Goal: Transaction & Acquisition: Purchase product/service

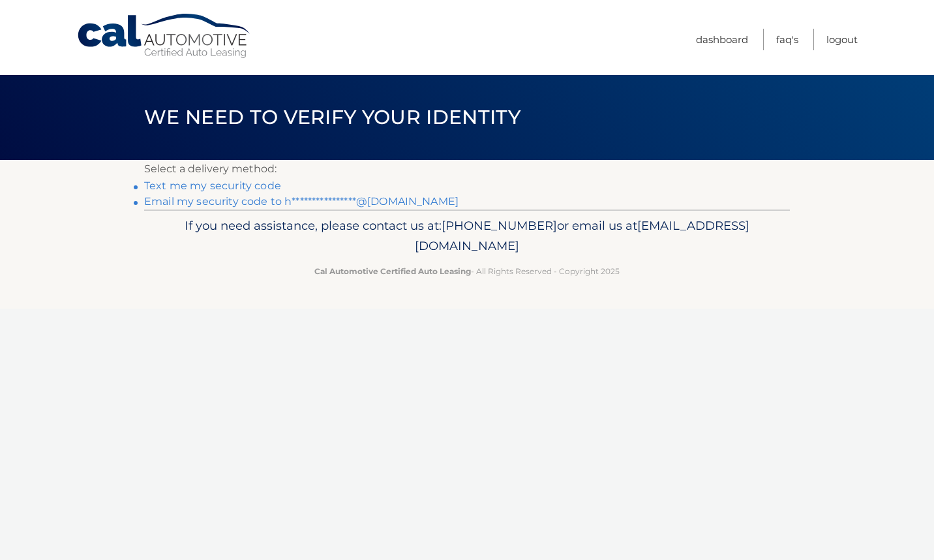
click at [401, 202] on link "**********" at bounding box center [301, 201] width 315 height 12
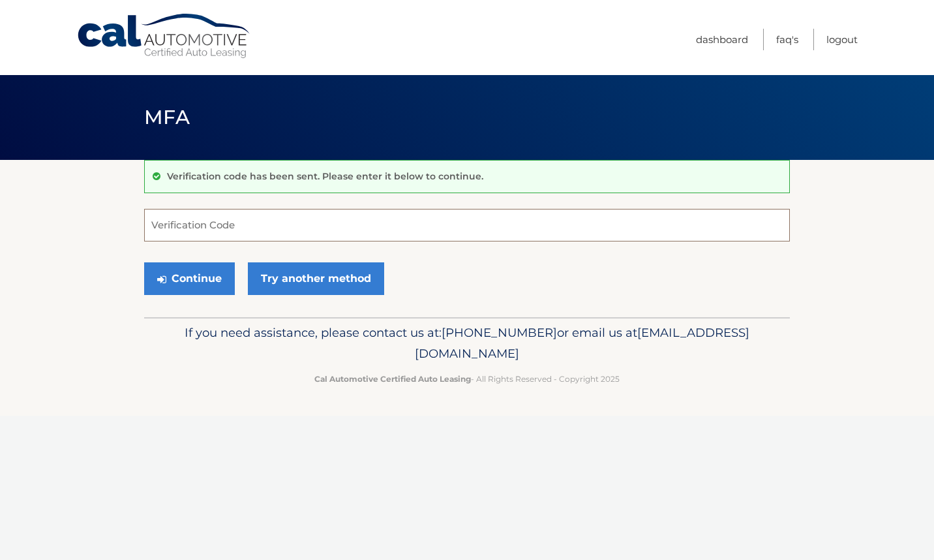
click at [317, 225] on input "Verification Code" at bounding box center [467, 225] width 646 height 33
click at [310, 226] on input "Verification Code" at bounding box center [467, 225] width 646 height 33
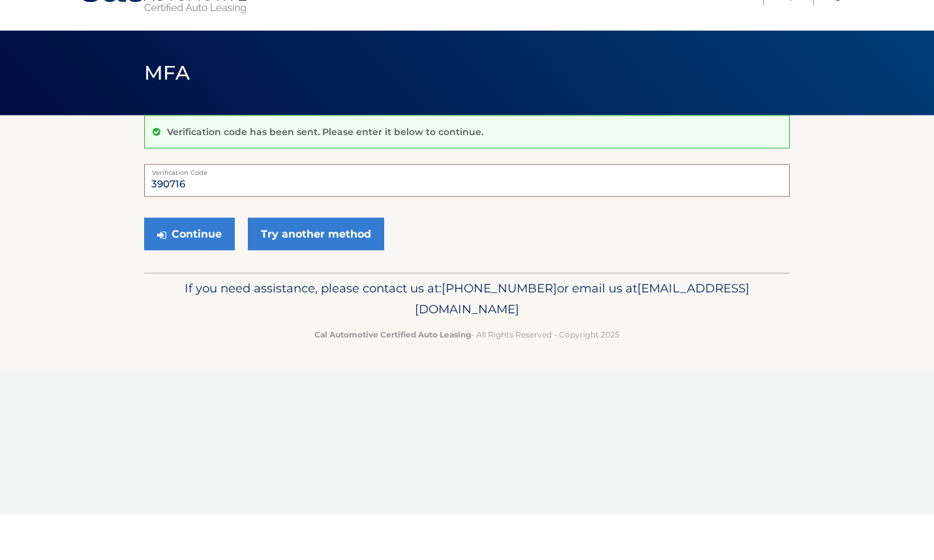
type input "390716"
click at [215, 282] on button "Continue" at bounding box center [189, 278] width 91 height 33
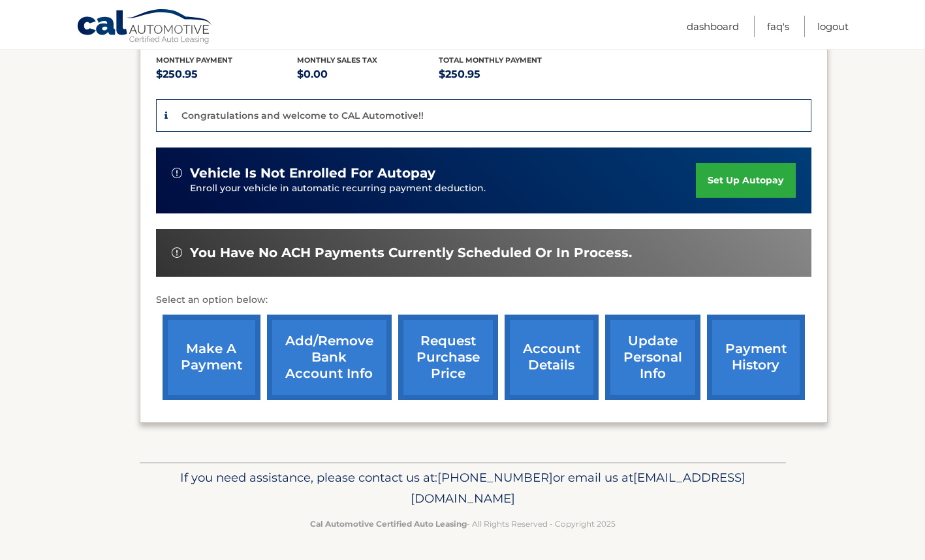
scroll to position [279, 0]
click at [594, 258] on span "You have no ACH payments currently scheduled or in process." at bounding box center [411, 253] width 442 height 16
click at [173, 168] on img at bounding box center [177, 173] width 10 height 10
click at [765, 369] on link "payment history" at bounding box center [756, 357] width 98 height 85
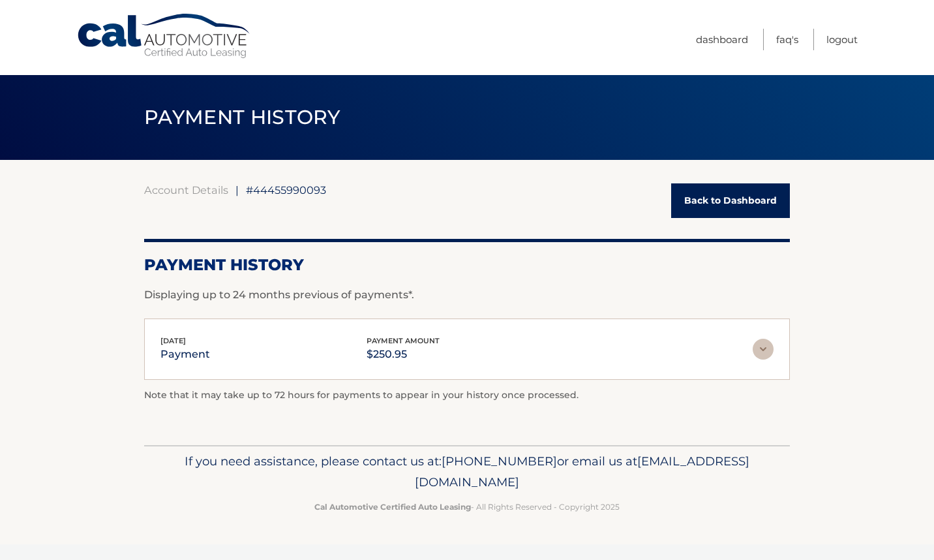
click at [762, 198] on link "Back to Dashboard" at bounding box center [730, 200] width 119 height 35
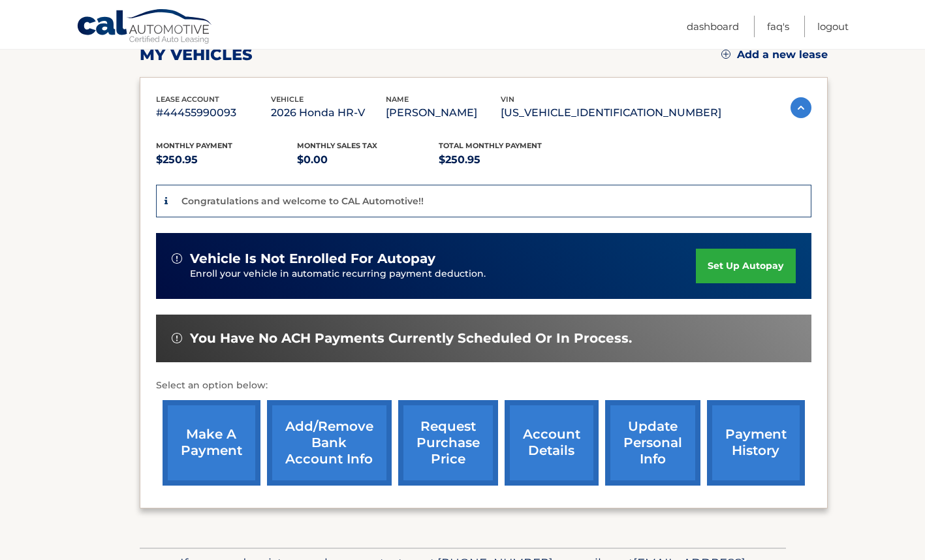
scroll to position [196, 0]
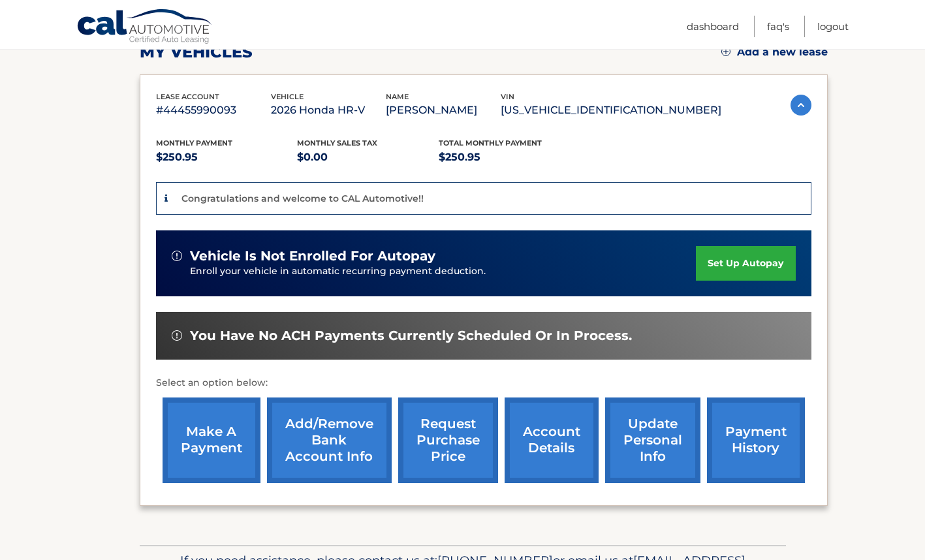
click at [211, 446] on link "make a payment" at bounding box center [211, 439] width 98 height 85
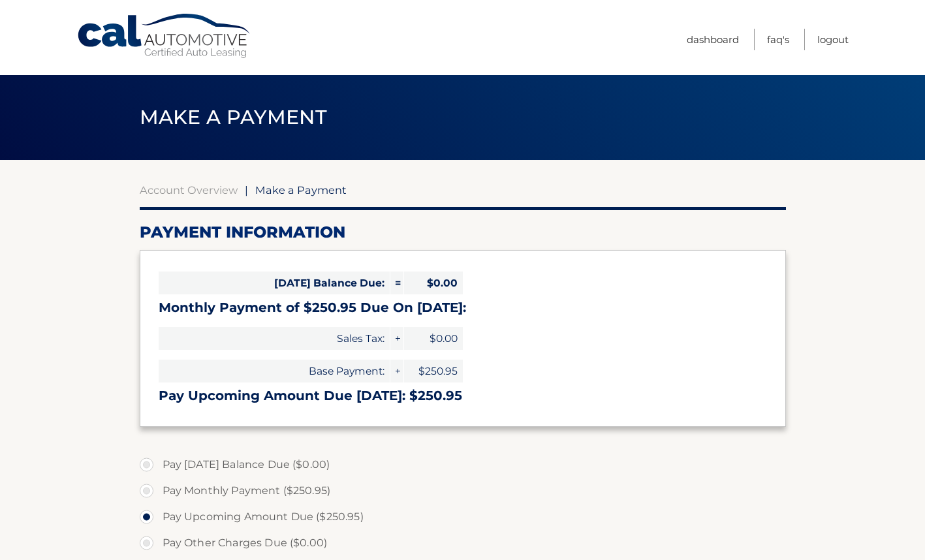
select select "OGI2Y2E0MzktOGE4Ny00ZWU3LWJlN2YtZTY0ODk5NTI2ZDFk"
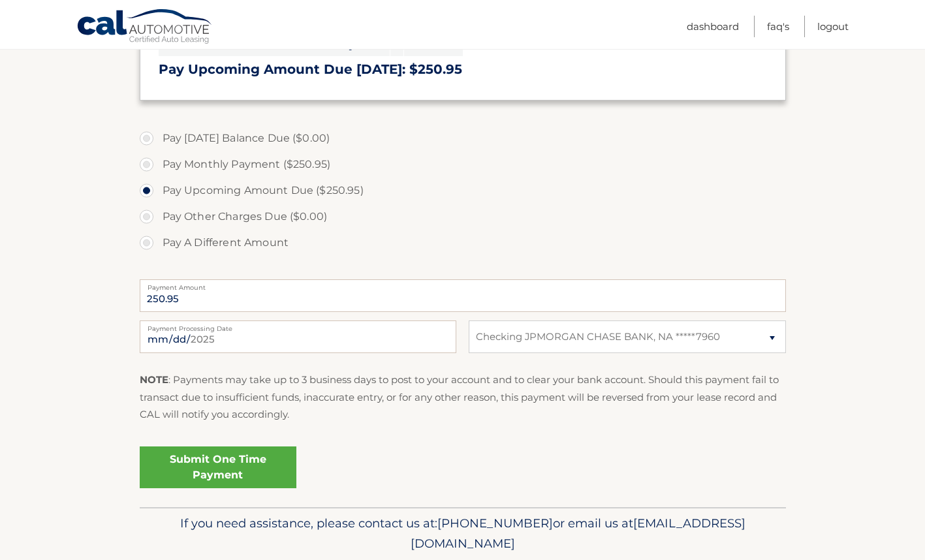
scroll to position [326, 0]
click at [308, 169] on label "Pay Monthly Payment ($250.95)" at bounding box center [463, 165] width 646 height 26
click at [158, 169] on input "Pay Monthly Payment ($250.95)" at bounding box center [151, 162] width 13 height 21
radio input "true"
click at [333, 196] on label "Pay Upcoming Amount Due ($250.95)" at bounding box center [463, 191] width 646 height 26
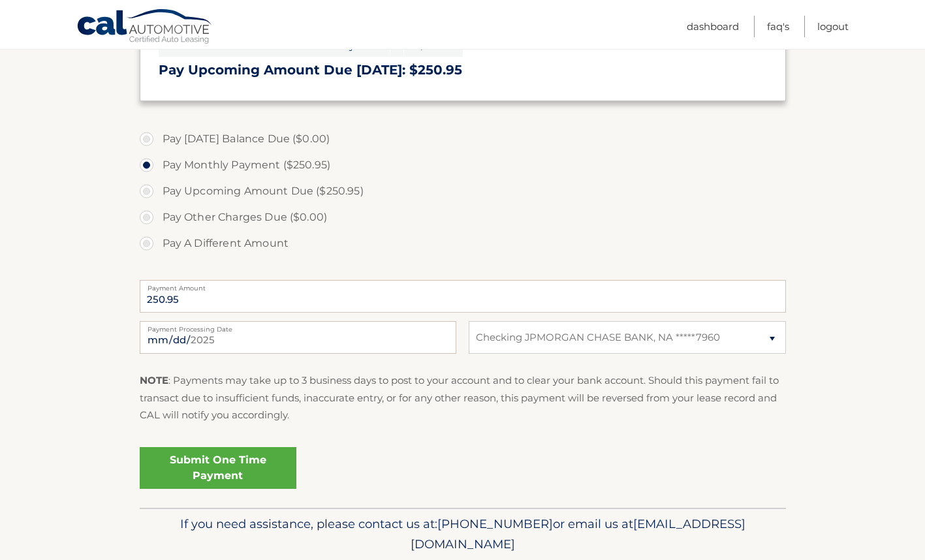
click at [158, 196] on input "Pay Upcoming Amount Due ($250.95)" at bounding box center [151, 188] width 13 height 21
radio input "true"
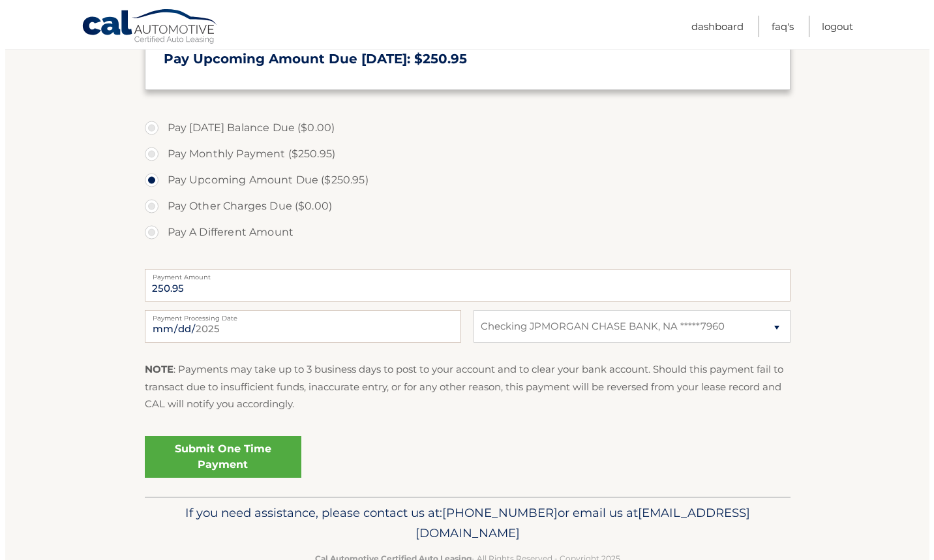
scroll to position [337, 0]
click at [265, 463] on link "Submit One Time Payment" at bounding box center [218, 457] width 157 height 42
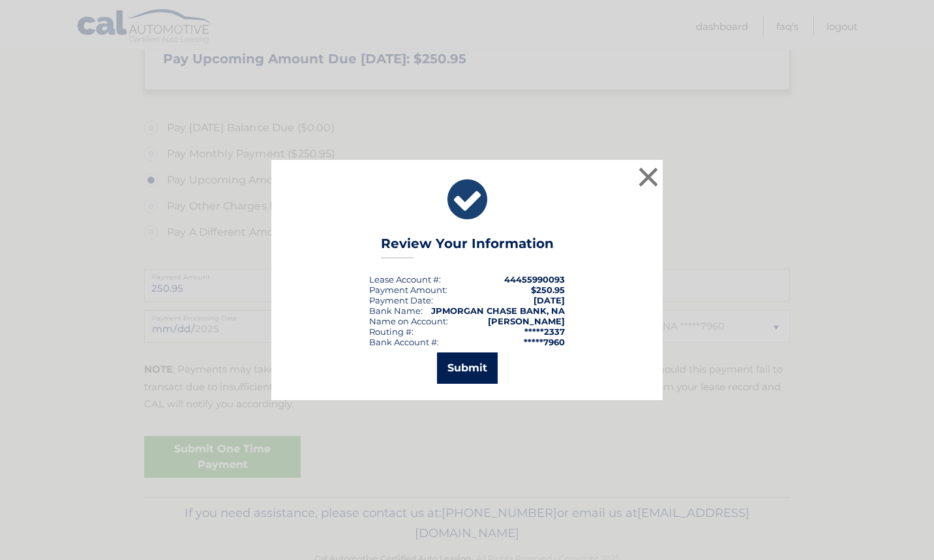
click at [470, 366] on button "Submit" at bounding box center [467, 367] width 61 height 31
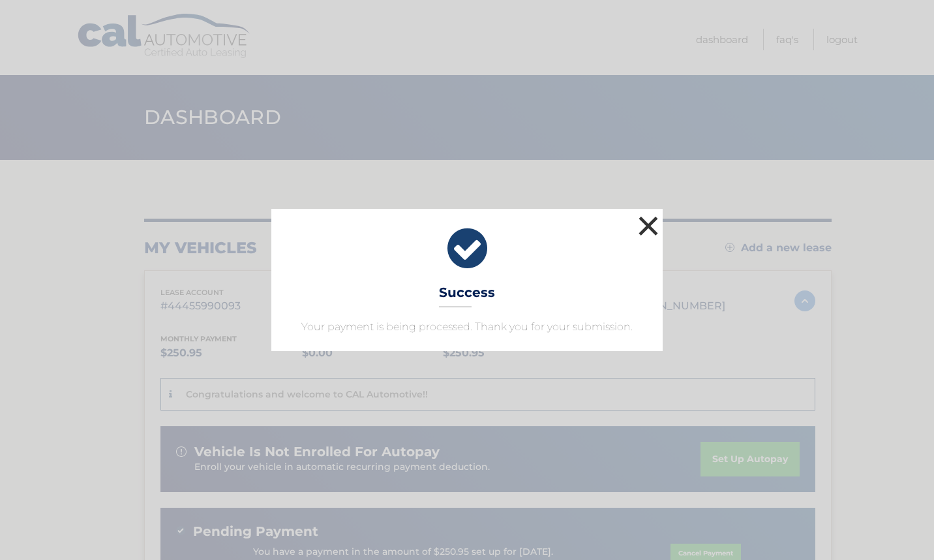
click at [641, 239] on button "×" at bounding box center [649, 226] width 26 height 26
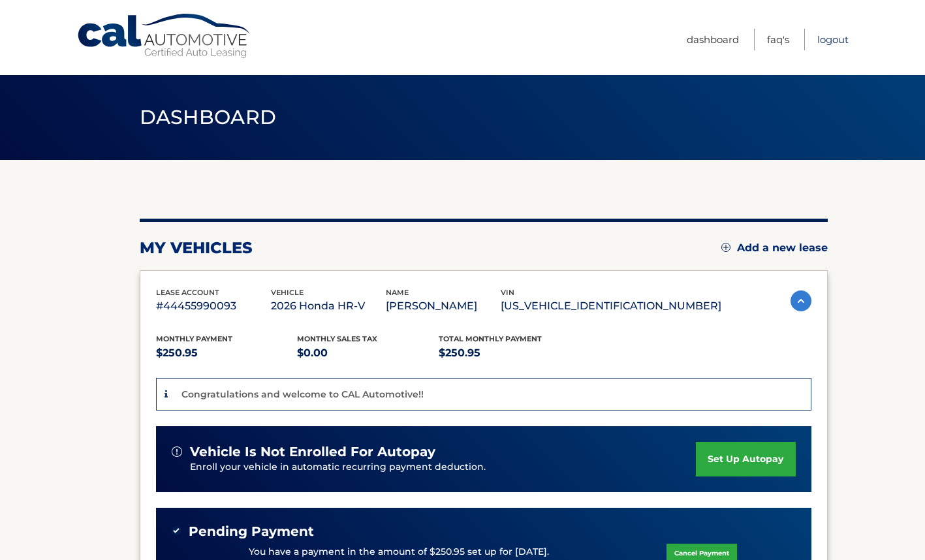
click at [841, 40] on link "Logout" at bounding box center [832, 40] width 31 height 22
